Goal: Book appointment/travel/reservation

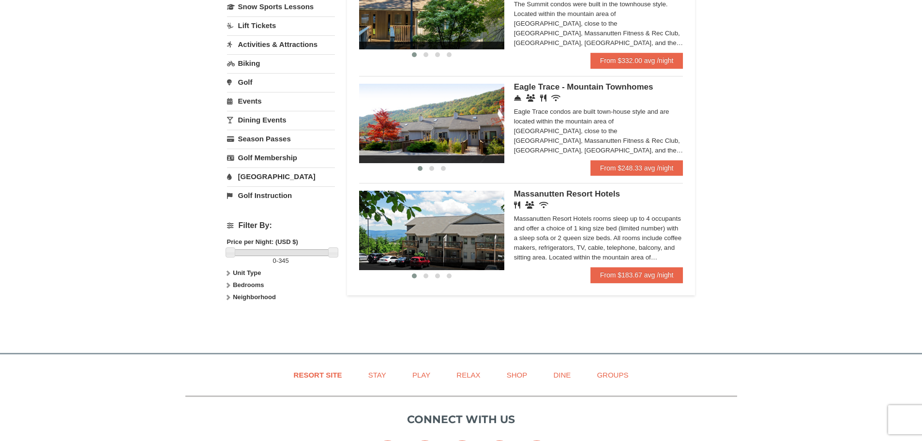
scroll to position [194, 0]
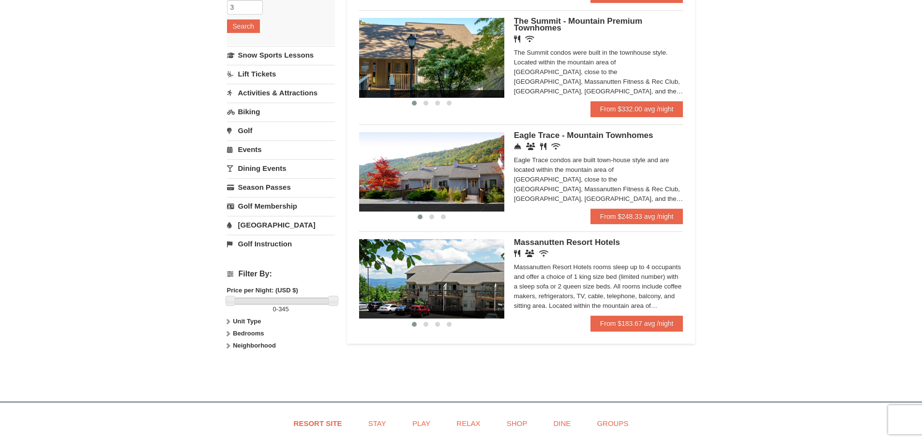
click at [606, 134] on span "Eagle Trace - Mountain Townhomes" at bounding box center [583, 135] width 139 height 9
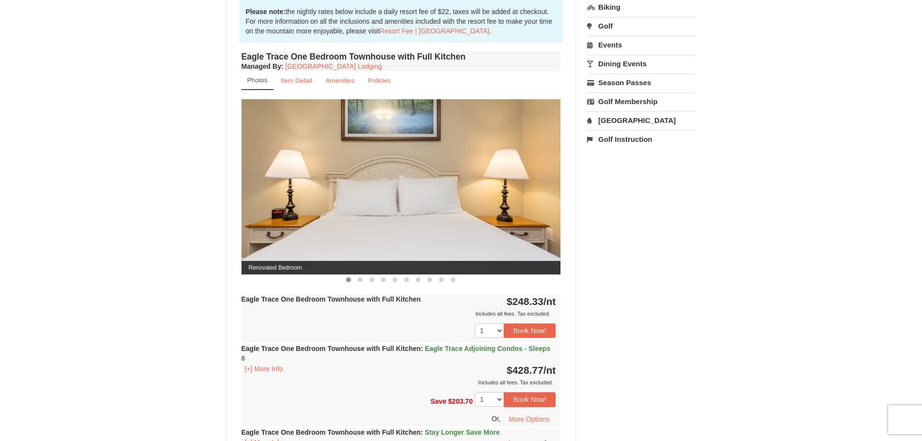
scroll to position [290, 0]
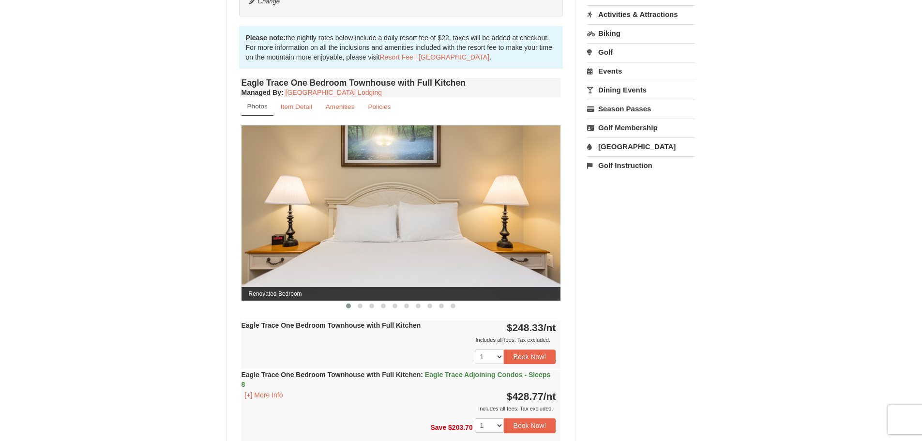
click at [546, 211] on img at bounding box center [400, 212] width 319 height 175
click at [357, 306] on button at bounding box center [360, 306] width 12 height 10
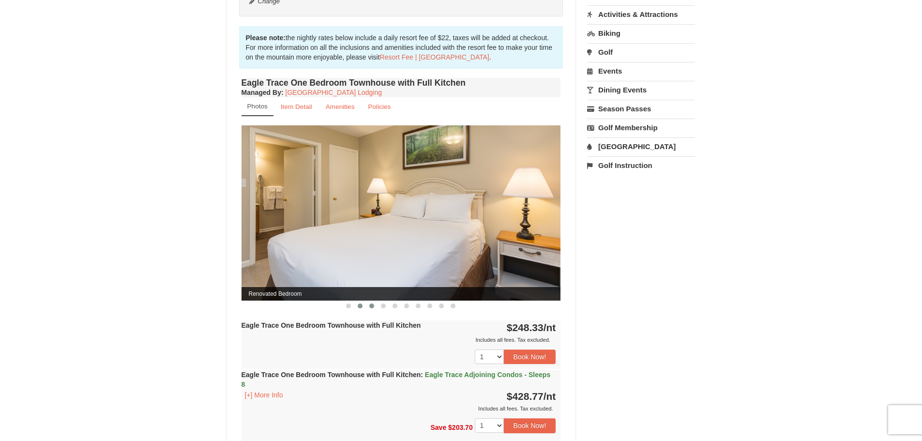
click at [370, 307] on span at bounding box center [371, 305] width 5 height 5
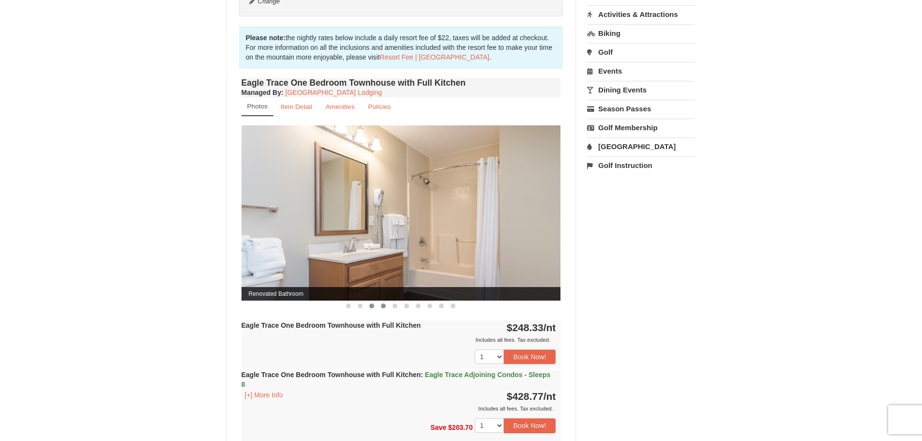
click at [382, 306] on span at bounding box center [383, 305] width 5 height 5
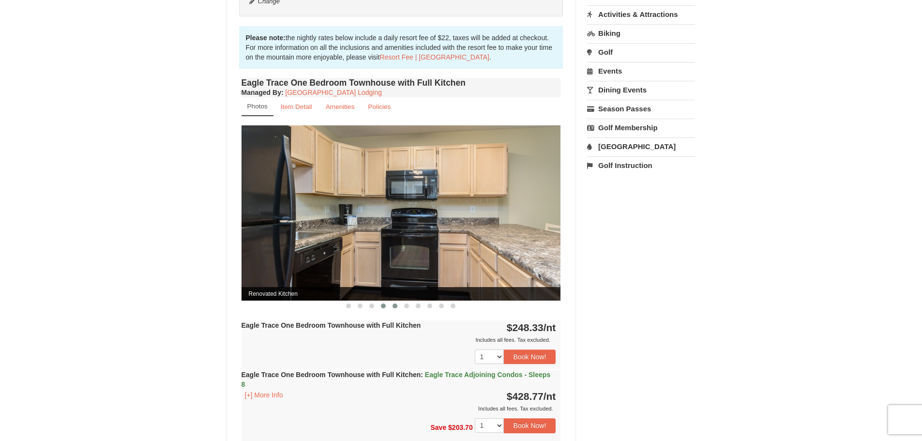
click at [393, 306] on span at bounding box center [394, 305] width 5 height 5
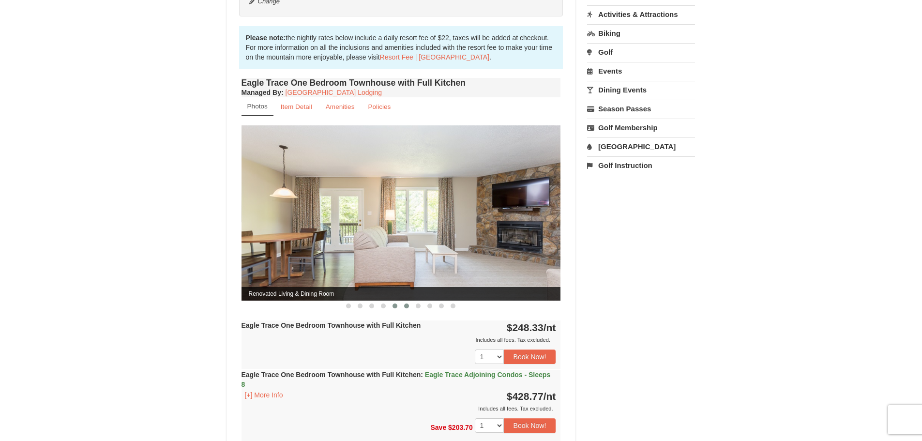
click at [409, 305] on button at bounding box center [407, 306] width 12 height 10
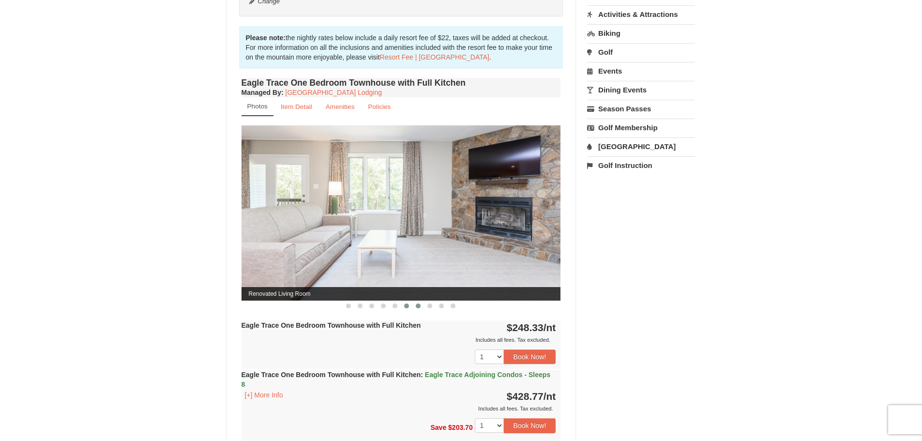
click at [416, 304] on span at bounding box center [418, 305] width 5 height 5
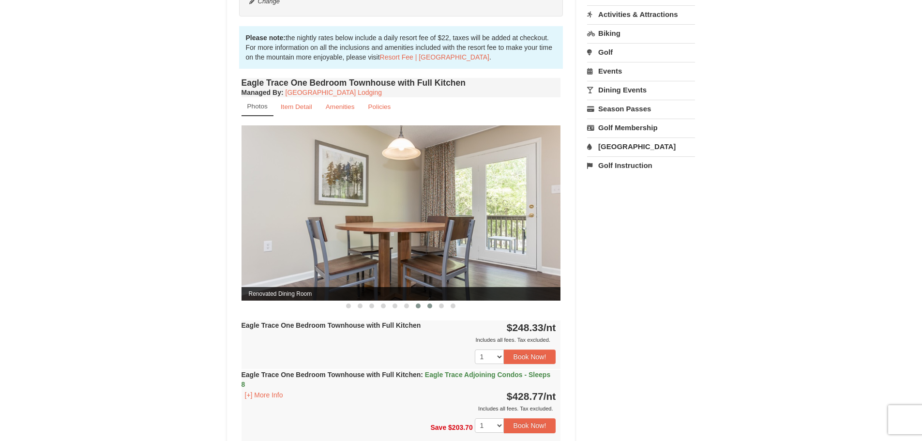
click at [429, 305] on span at bounding box center [429, 305] width 5 height 5
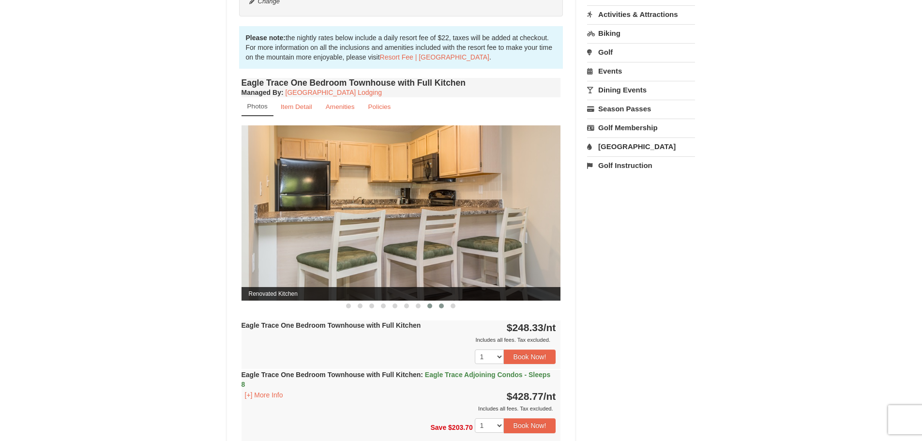
click at [440, 305] on span at bounding box center [441, 305] width 5 height 5
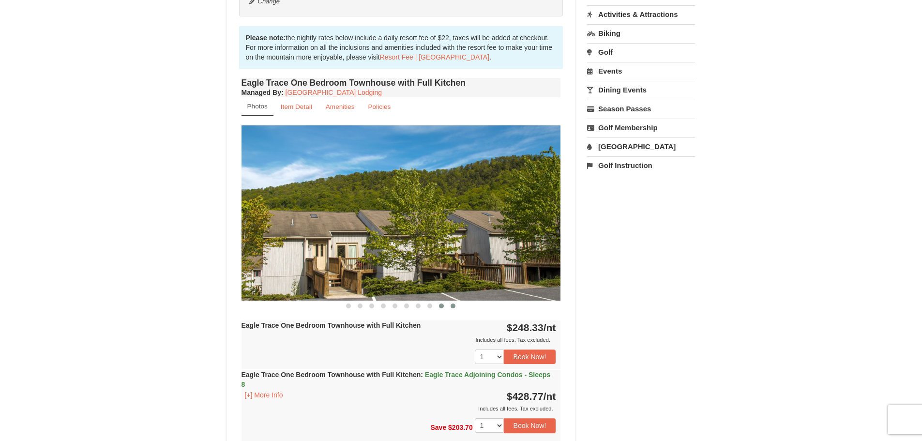
click at [452, 307] on span at bounding box center [452, 305] width 5 height 5
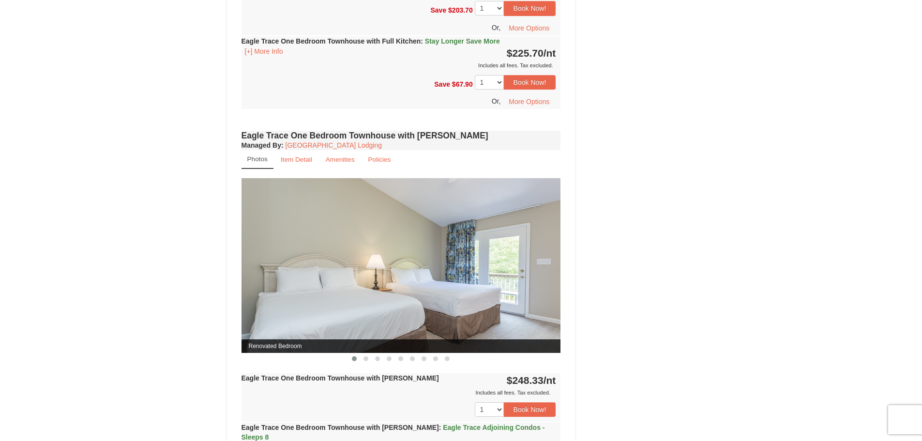
scroll to position [774, 0]
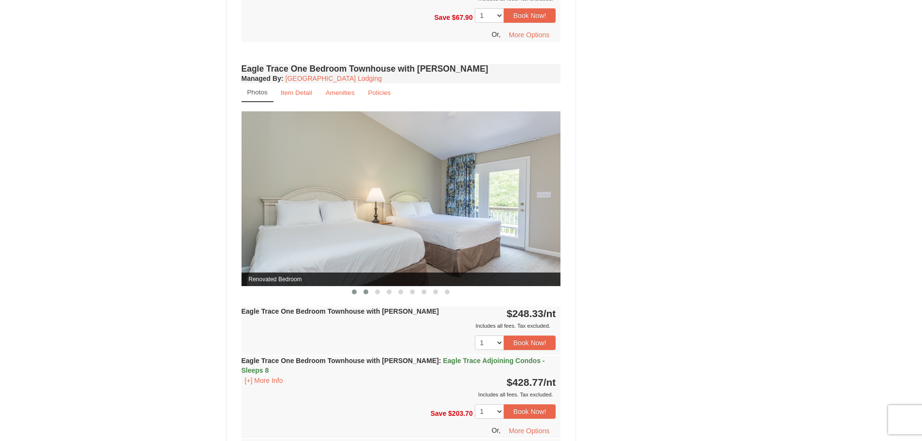
click at [366, 292] on span at bounding box center [365, 291] width 5 height 5
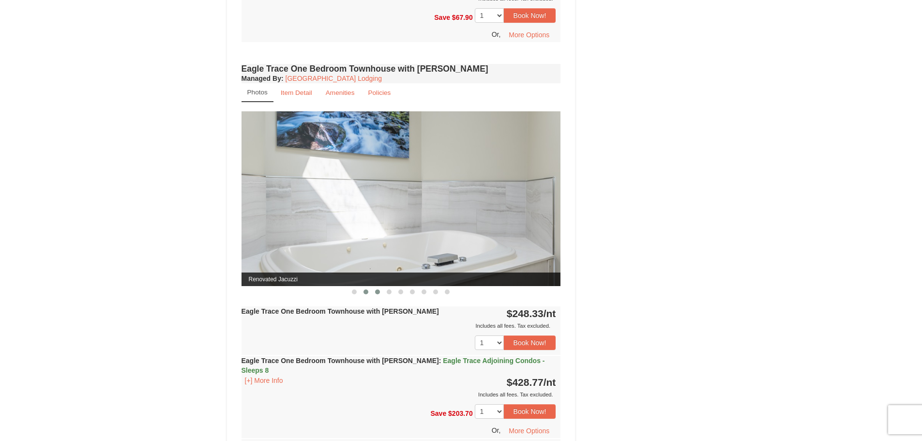
click at [379, 293] on span at bounding box center [377, 291] width 5 height 5
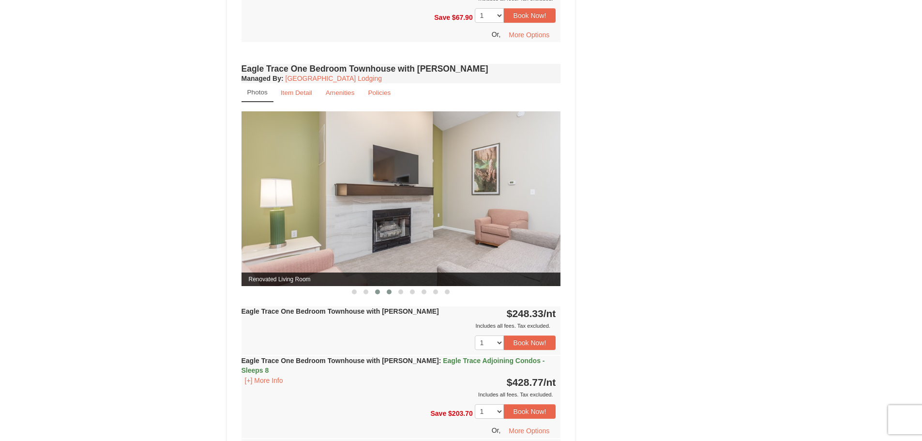
click at [390, 293] on span at bounding box center [389, 291] width 5 height 5
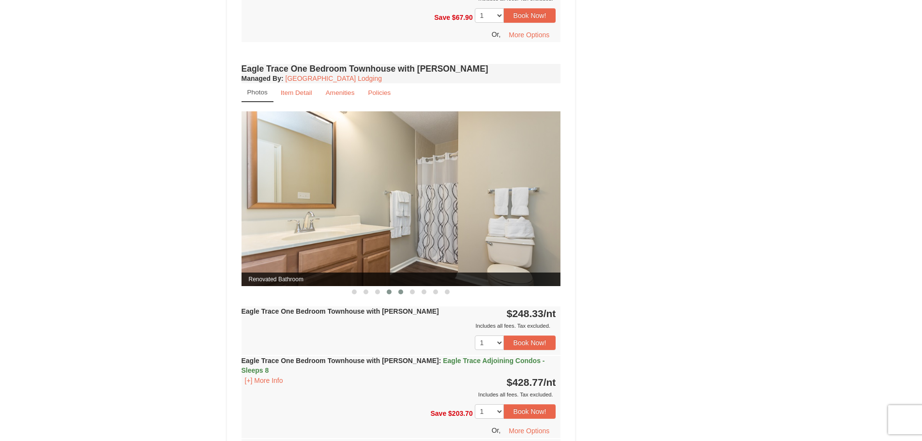
click at [401, 292] on span at bounding box center [400, 291] width 5 height 5
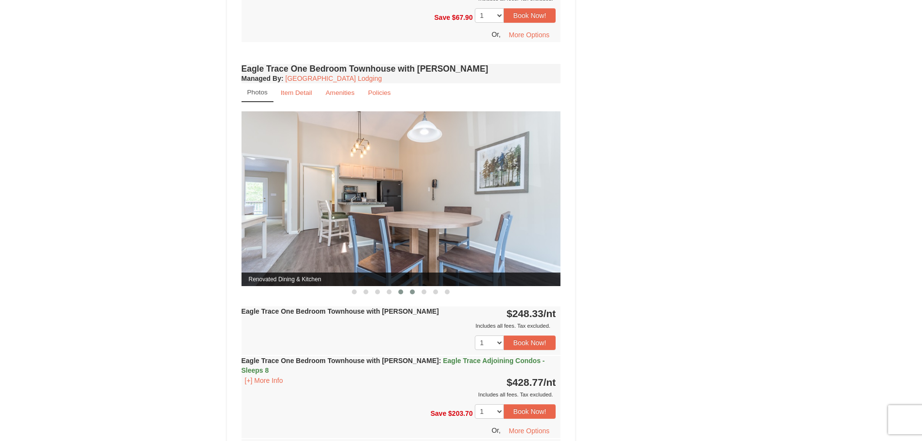
click at [414, 293] on span at bounding box center [412, 291] width 5 height 5
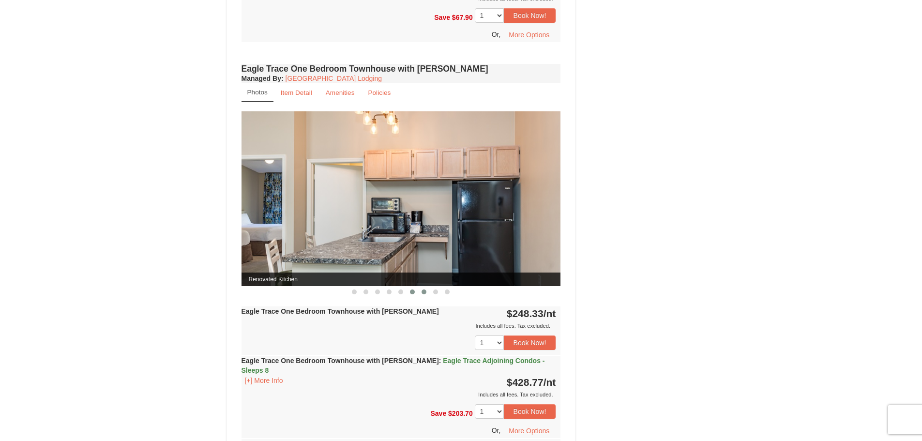
click at [422, 294] on button at bounding box center [424, 292] width 12 height 10
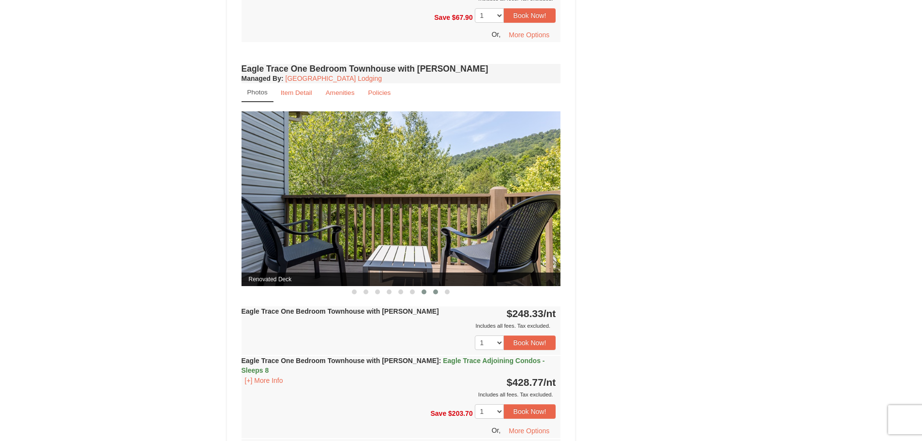
click at [438, 296] on button at bounding box center [436, 292] width 12 height 10
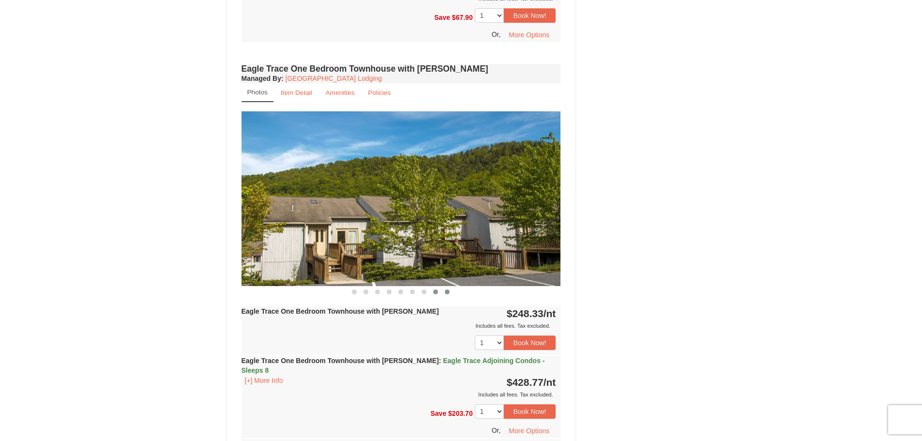
click at [446, 292] on span at bounding box center [447, 291] width 5 height 5
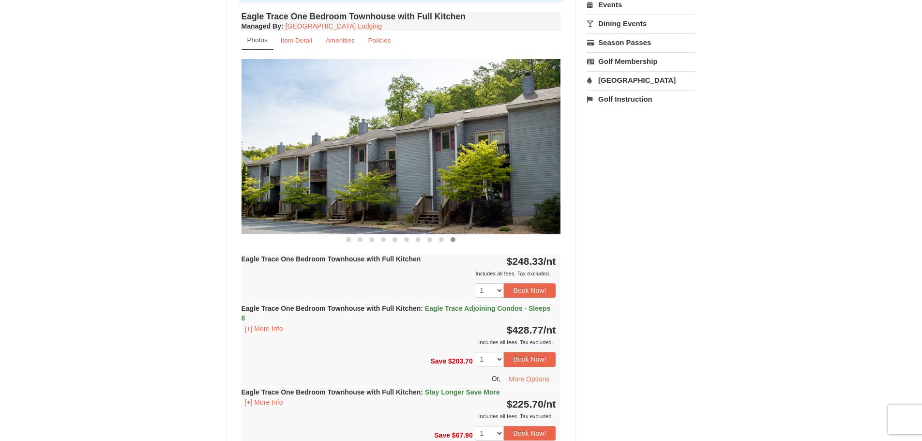
scroll to position [290, 0]
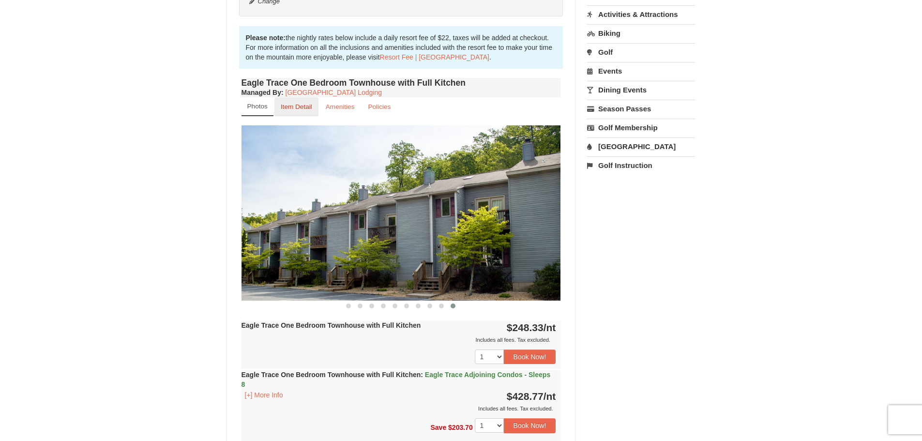
click at [293, 111] on link "Item Detail" at bounding box center [296, 106] width 44 height 19
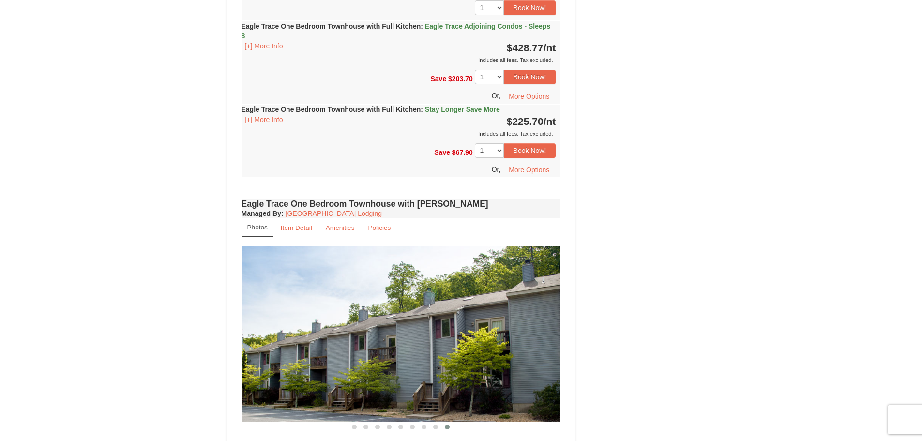
scroll to position [532, 0]
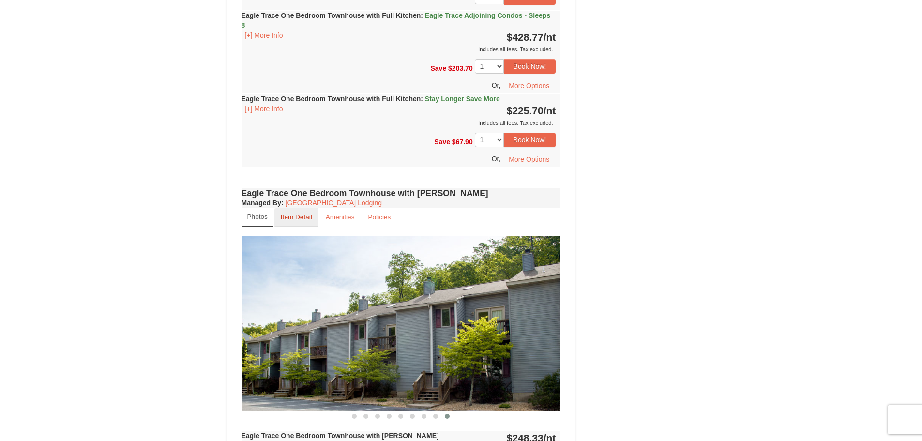
click at [300, 214] on small "Item Detail" at bounding box center [296, 216] width 31 height 7
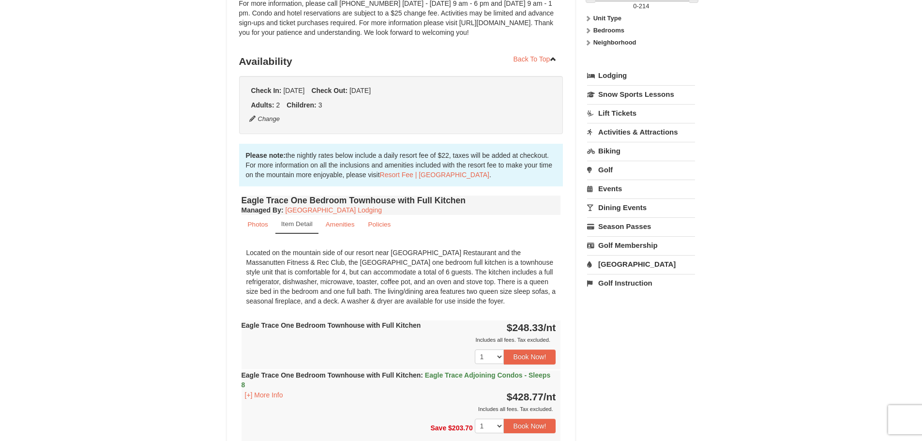
scroll to position [145, 0]
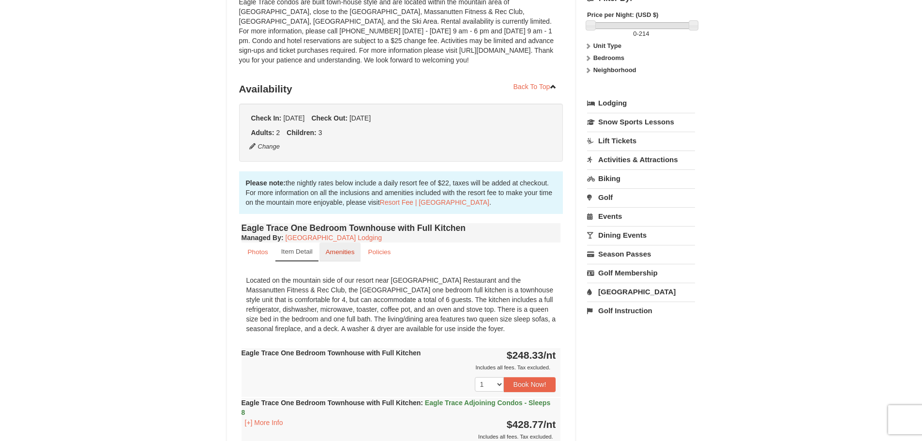
click at [342, 252] on small "Amenities" at bounding box center [340, 251] width 29 height 7
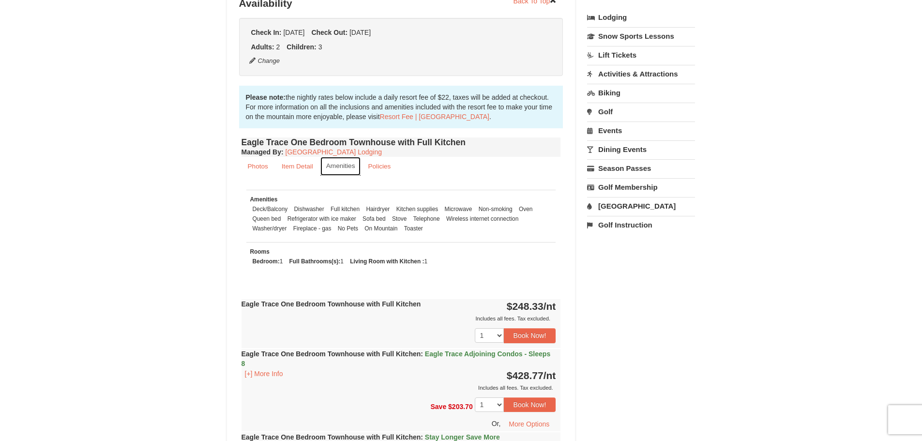
scroll to position [242, 0]
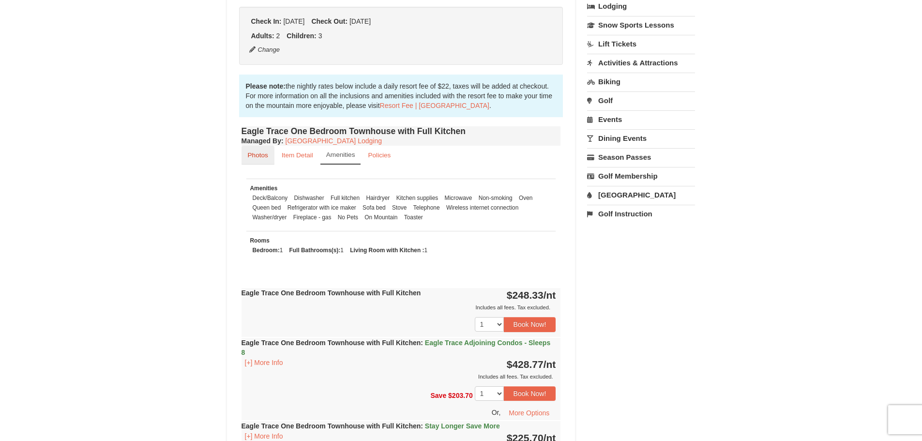
click at [258, 157] on small "Photos" at bounding box center [258, 154] width 20 height 7
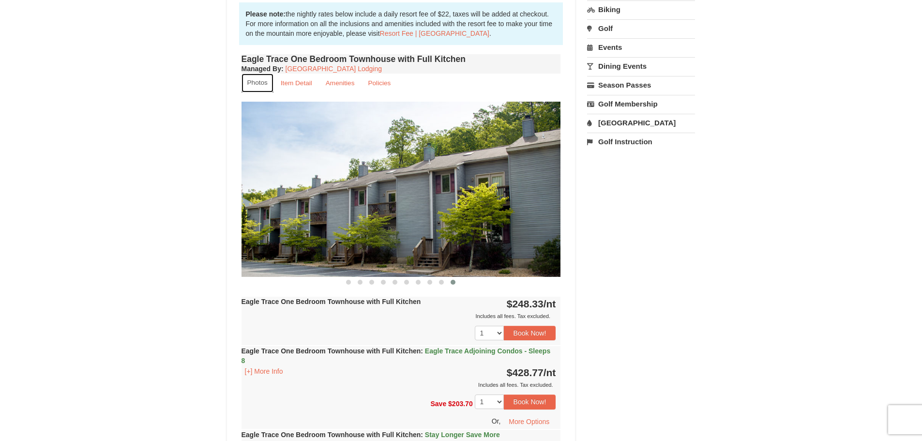
scroll to position [290, 0]
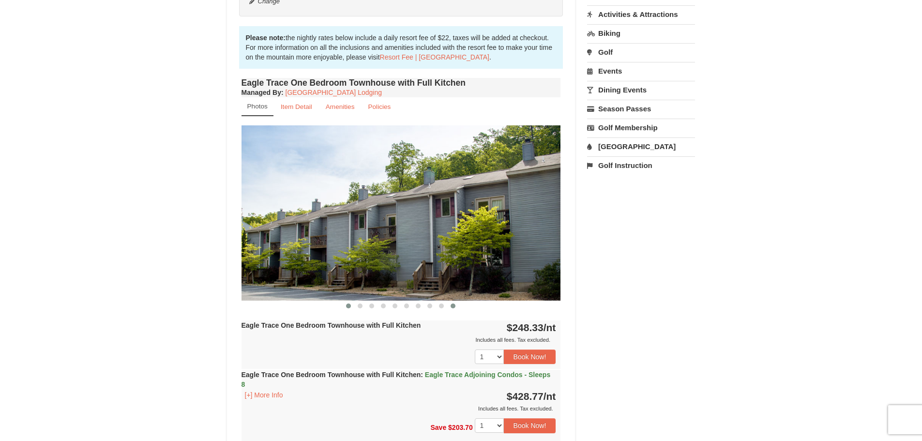
click at [349, 307] on span at bounding box center [348, 305] width 5 height 5
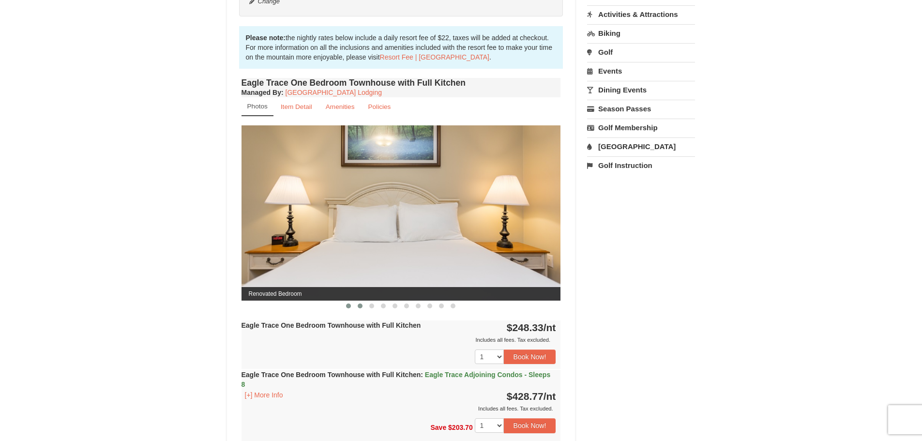
click at [359, 306] on span at bounding box center [359, 305] width 5 height 5
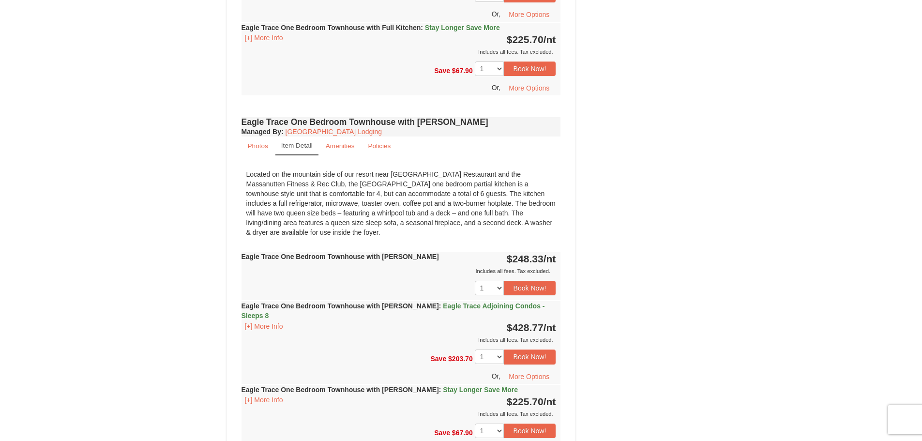
scroll to position [774, 0]
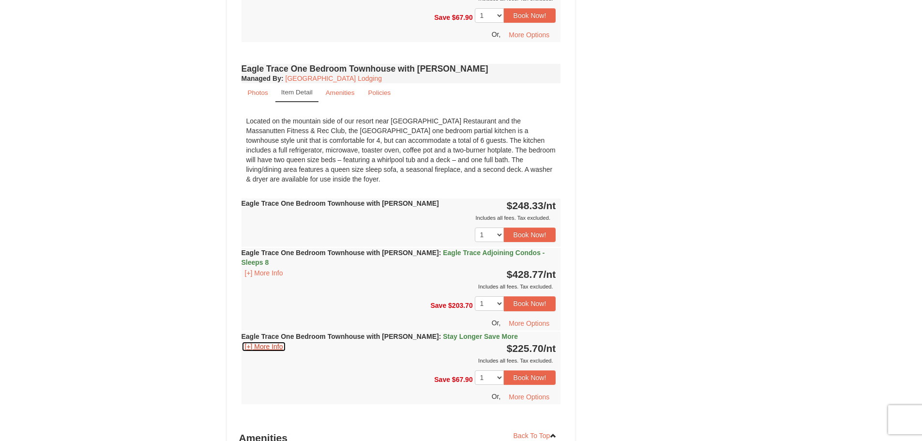
click at [274, 341] on button "[+] More Info" at bounding box center [263, 346] width 45 height 11
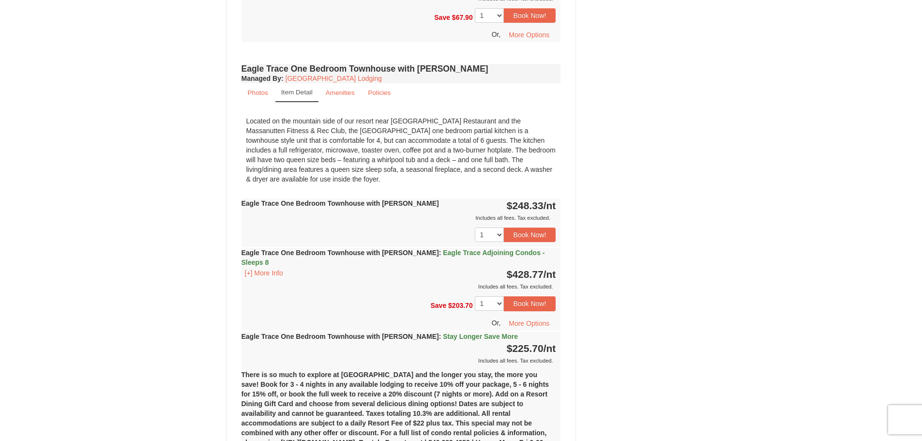
click at [452, 332] on span "Stay Longer Save More" at bounding box center [480, 336] width 75 height 8
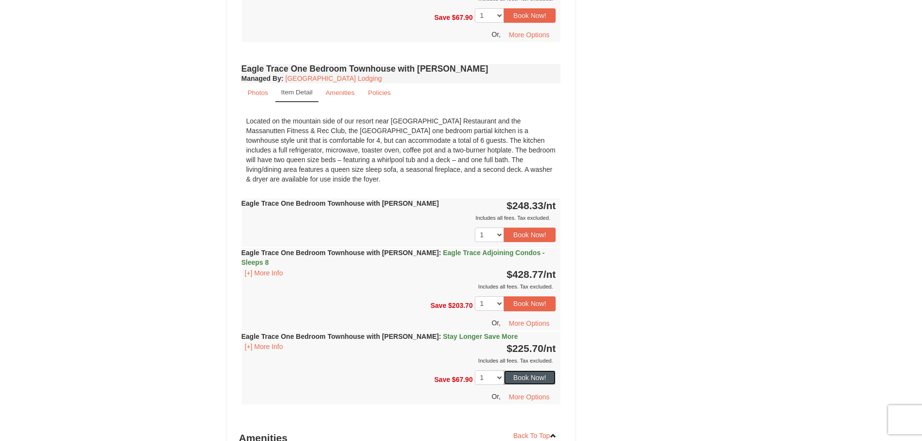
click at [521, 370] on button "Book Now!" at bounding box center [530, 377] width 52 height 15
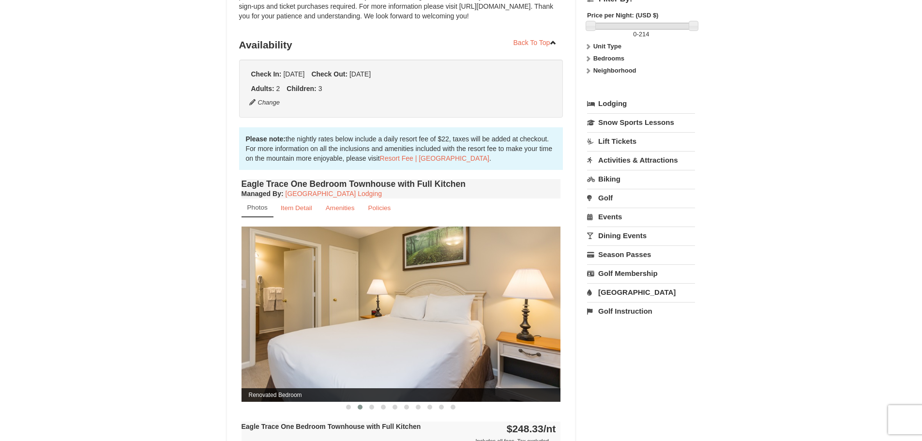
scroll to position [94, 0]
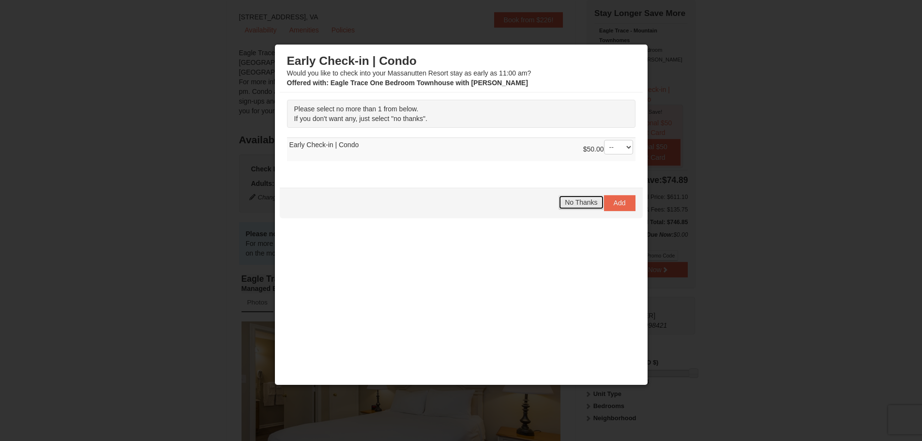
click at [565, 202] on span "No Thanks" at bounding box center [581, 202] width 32 height 8
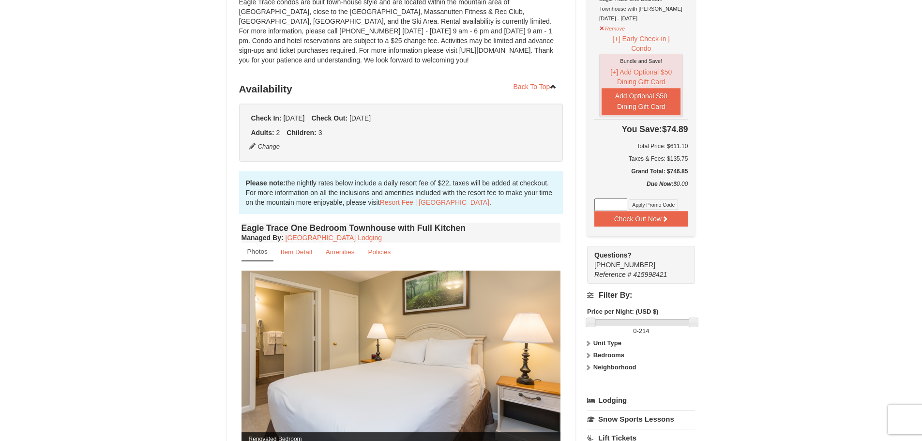
scroll to position [0, 0]
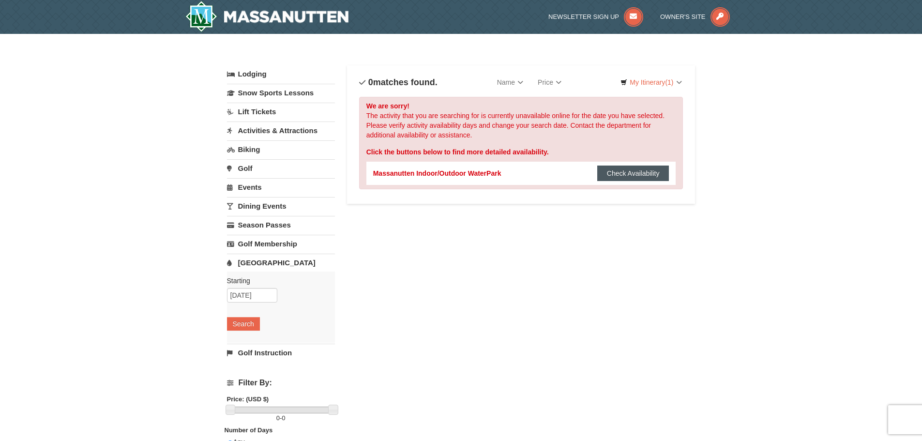
click at [626, 173] on button "Check Availability" at bounding box center [633, 172] width 72 height 15
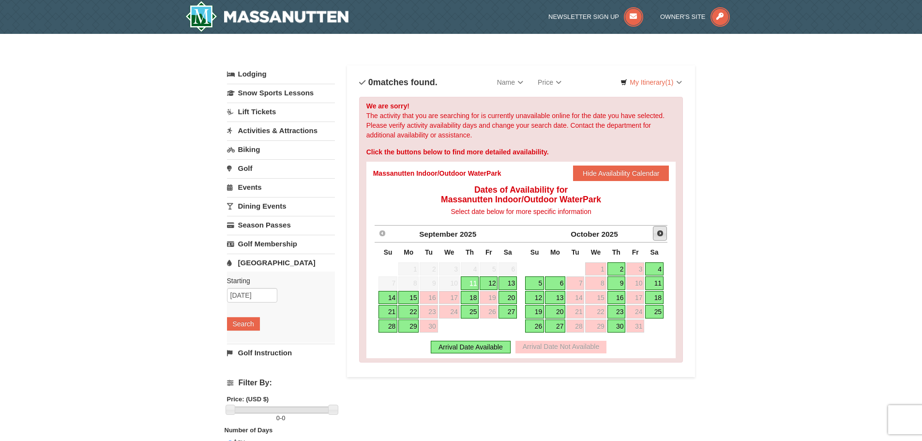
click at [664, 236] on link "Next" at bounding box center [660, 233] width 15 height 15
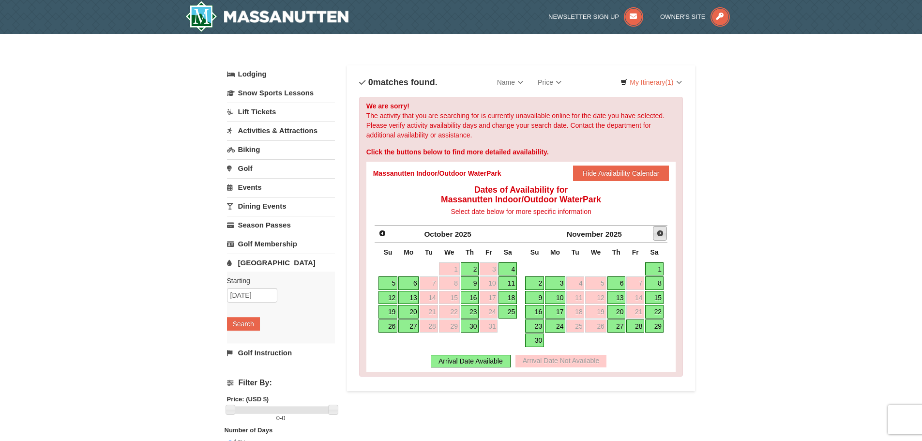
click at [661, 233] on span "Next" at bounding box center [660, 233] width 8 height 8
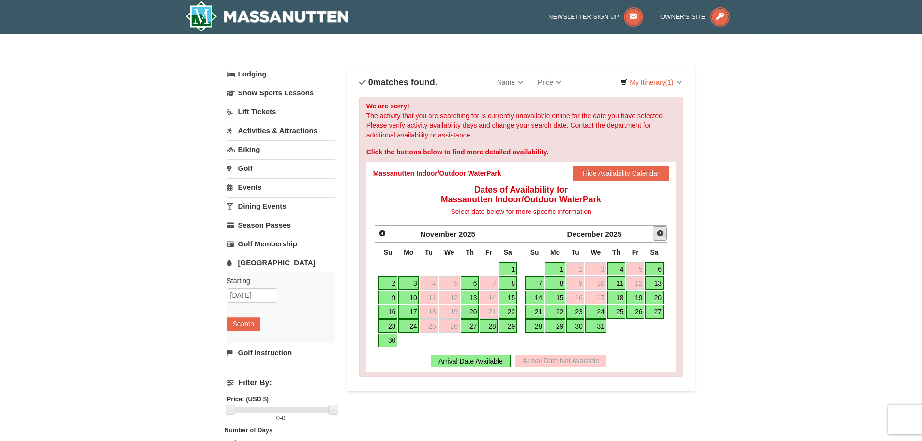
click at [661, 233] on span "Next" at bounding box center [660, 233] width 8 height 8
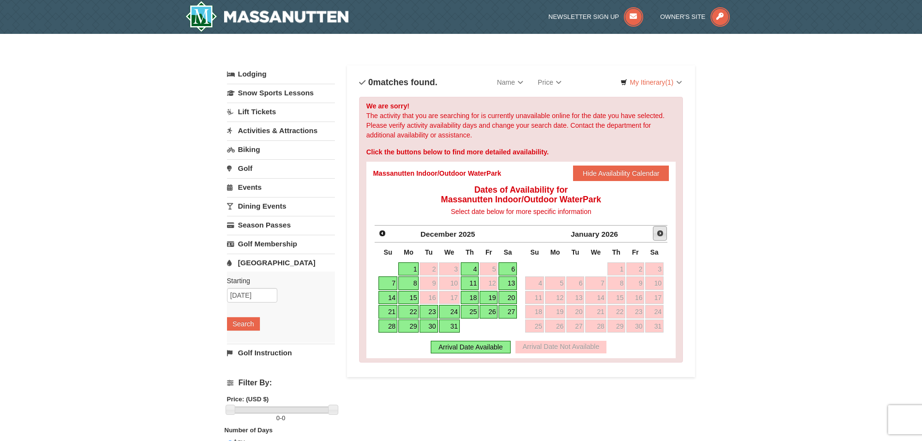
click at [658, 234] on span "Next" at bounding box center [660, 233] width 8 height 8
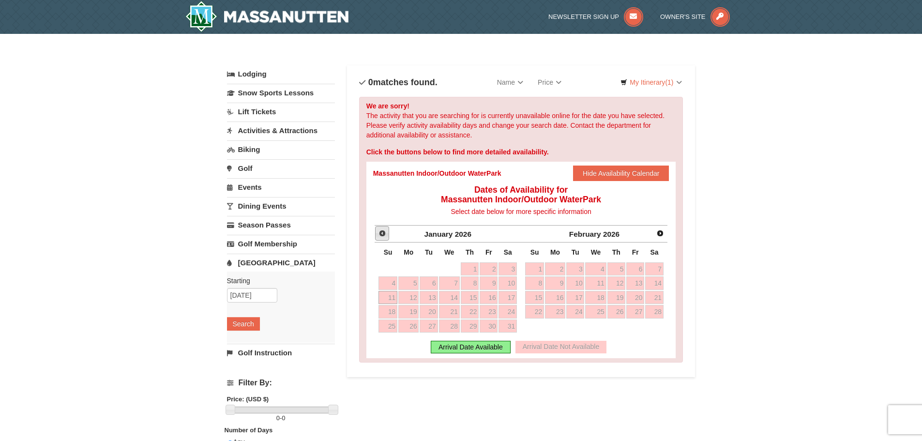
click at [380, 234] on span "Prev" at bounding box center [382, 233] width 8 height 8
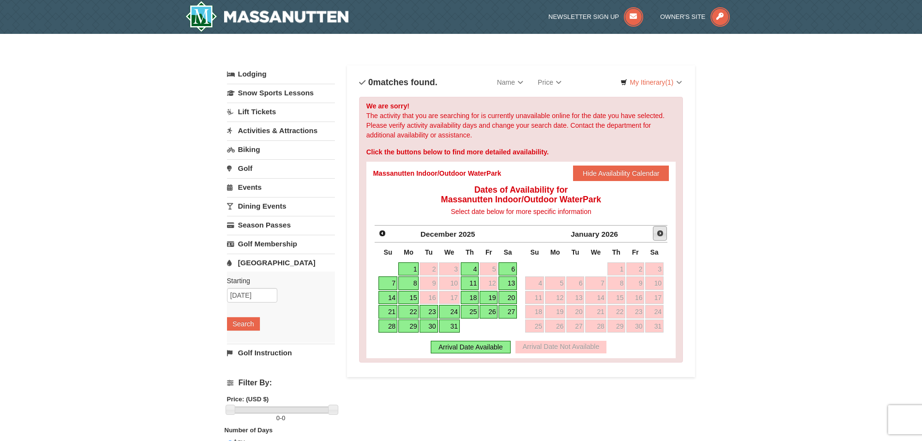
click at [662, 232] on span "Next" at bounding box center [660, 233] width 8 height 8
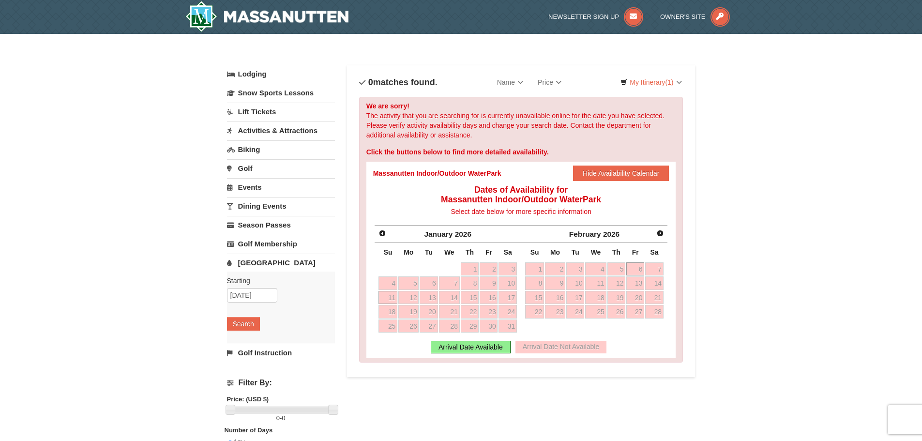
click at [635, 271] on link "6" at bounding box center [635, 269] width 18 height 14
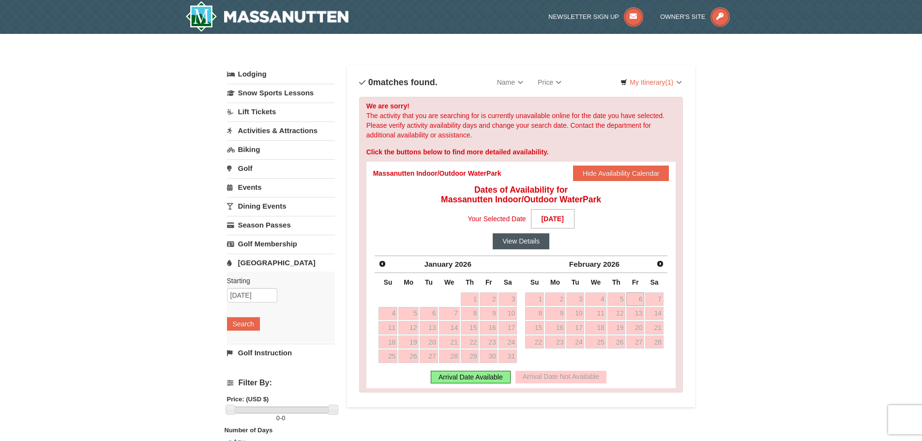
click at [513, 241] on button "View Details" at bounding box center [520, 240] width 57 height 15
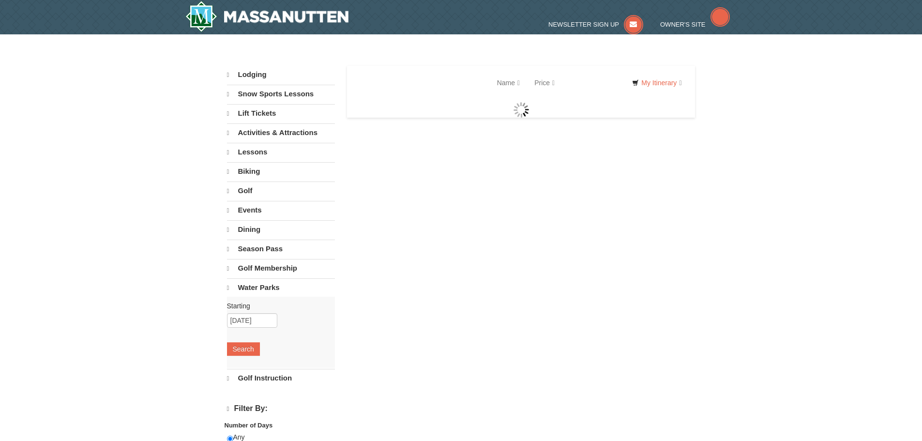
select select "9"
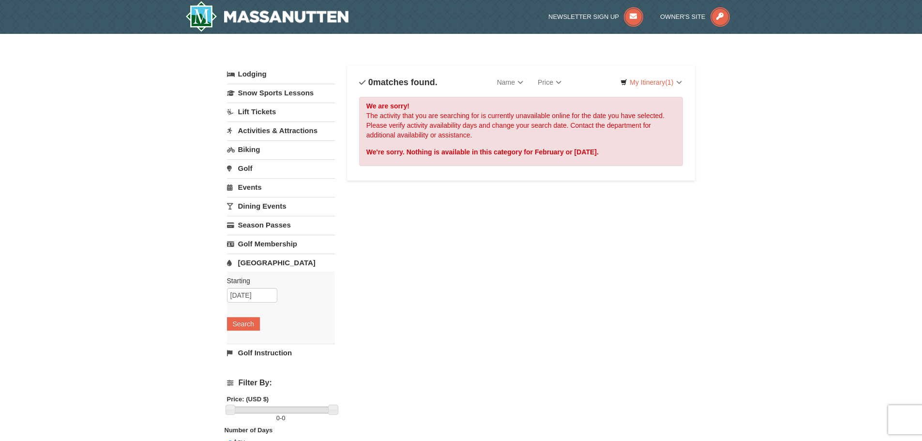
click at [250, 133] on link "Activities & Attractions" at bounding box center [281, 130] width 108 height 18
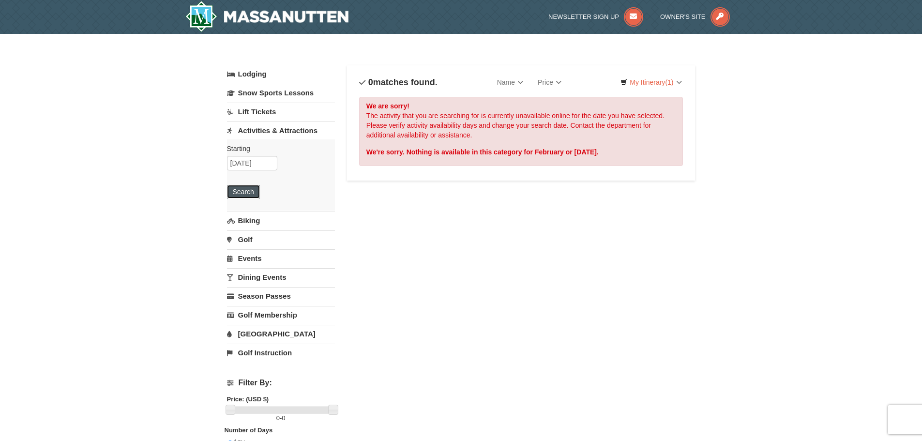
click at [239, 190] on button "Search" at bounding box center [243, 192] width 33 height 14
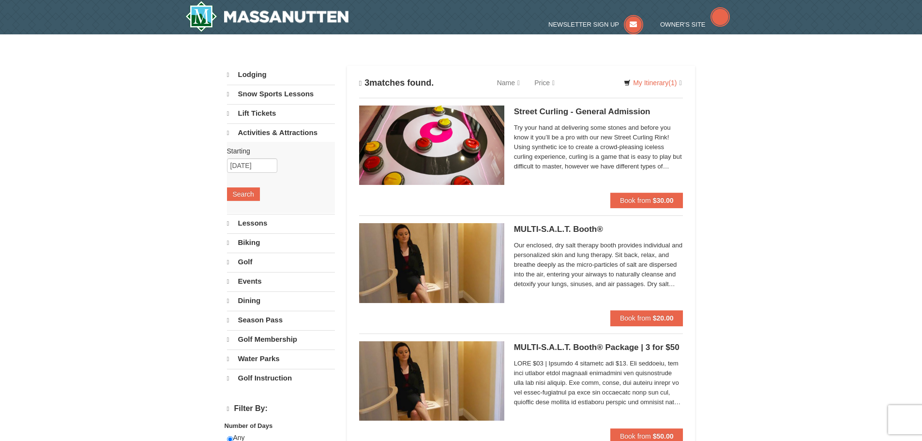
select select "9"
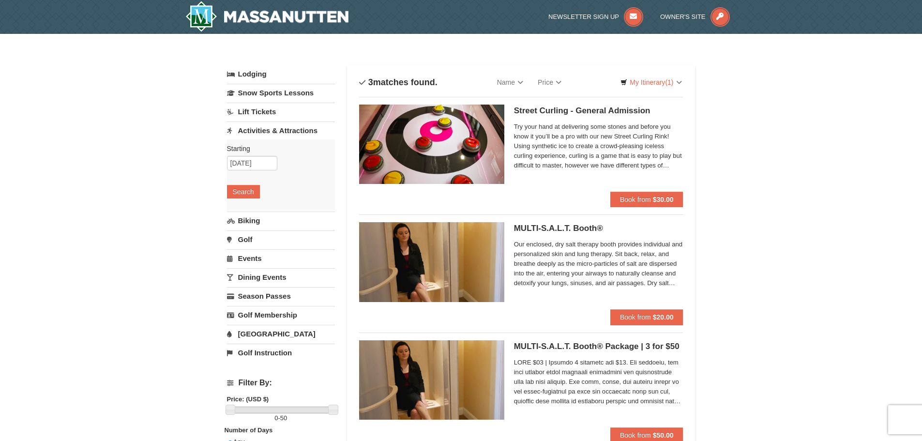
click at [253, 109] on link "Lift Tickets" at bounding box center [281, 112] width 108 height 18
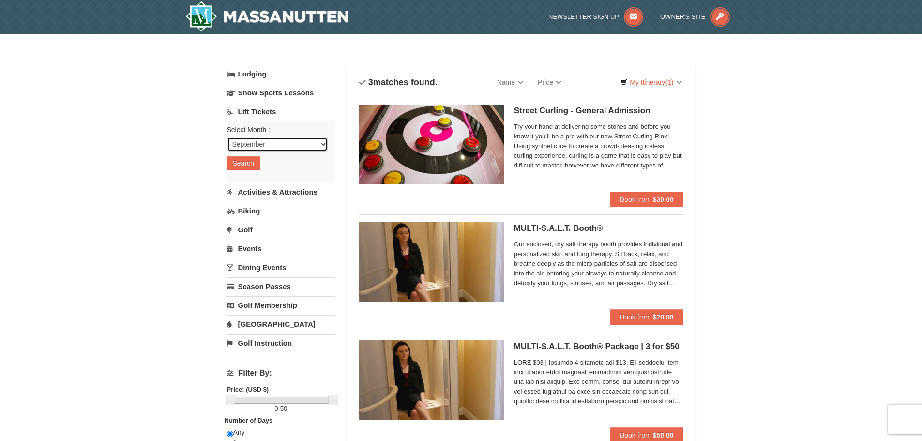
click at [324, 142] on select "September October November December January February March April May June July …" at bounding box center [277, 144] width 101 height 15
select select "2"
click at [227, 137] on select "September October November December January February March April May June July …" at bounding box center [277, 144] width 101 height 15
click at [251, 167] on button "Search" at bounding box center [243, 163] width 33 height 14
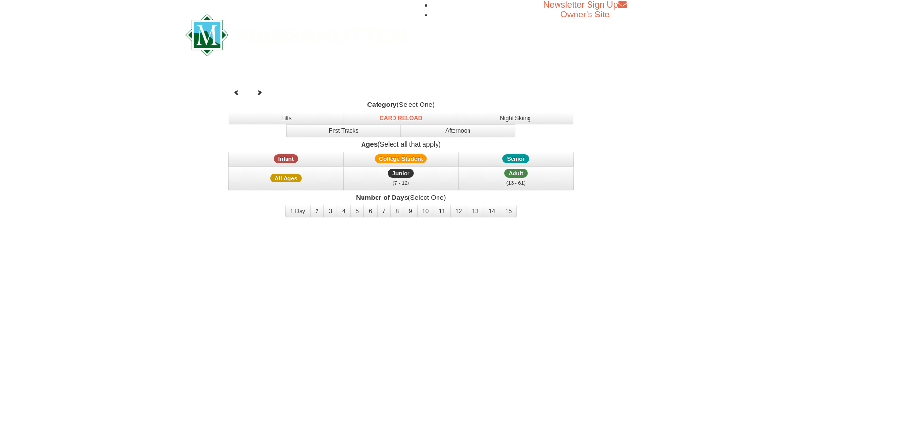
select select "2"
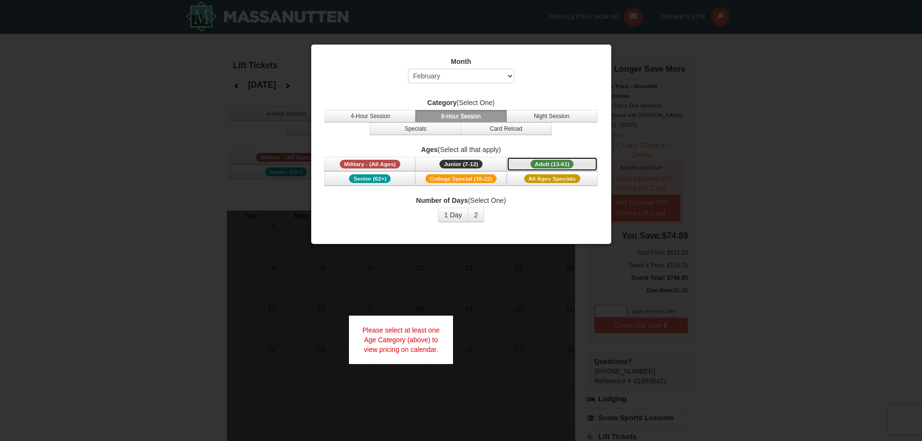
click at [570, 164] on span "Adult (13-61)" at bounding box center [552, 164] width 44 height 9
